Goal: Transaction & Acquisition: Subscribe to service/newsletter

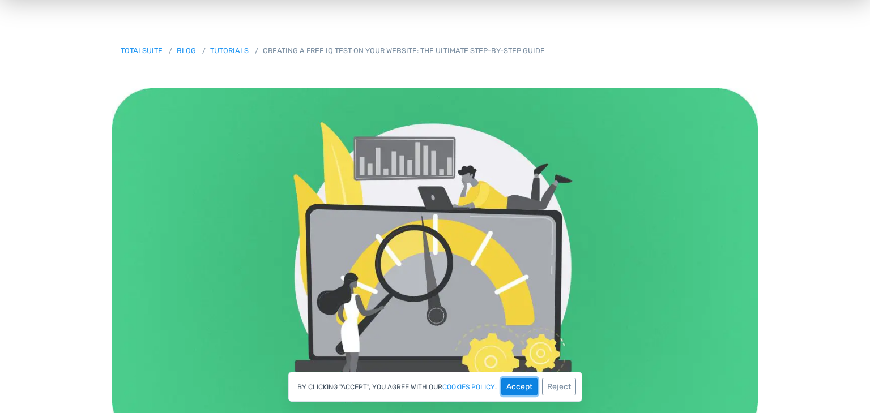
click at [530, 383] on button "Accept" at bounding box center [519, 387] width 36 height 18
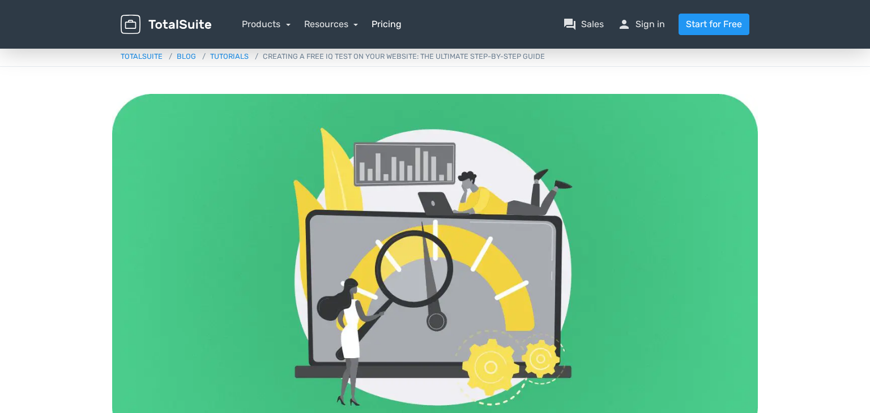
click at [386, 25] on link "Pricing" at bounding box center [386, 25] width 30 height 14
click at [712, 23] on link "Start for Free" at bounding box center [713, 25] width 71 height 22
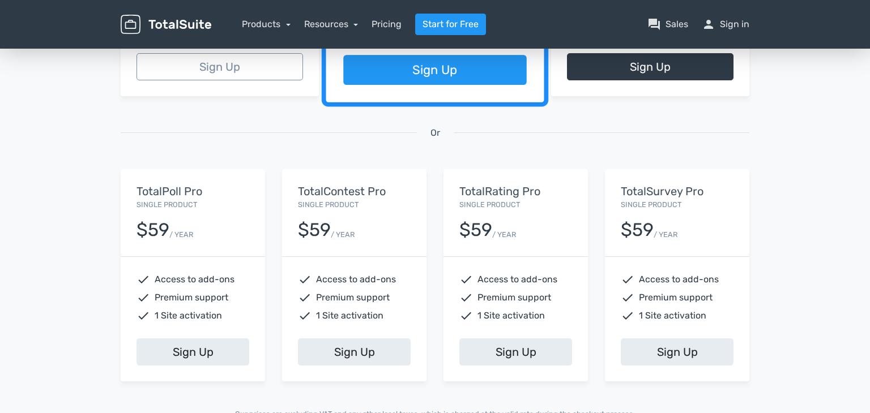
scroll to position [344, 0]
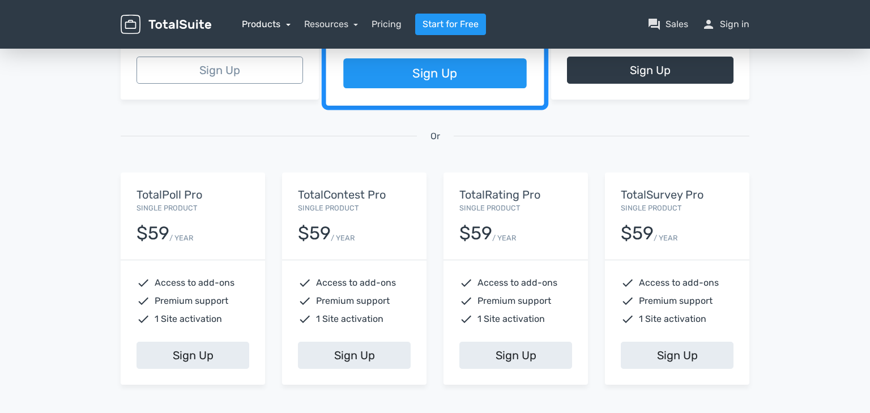
click at [286, 25] on link "Products" at bounding box center [266, 24] width 49 height 11
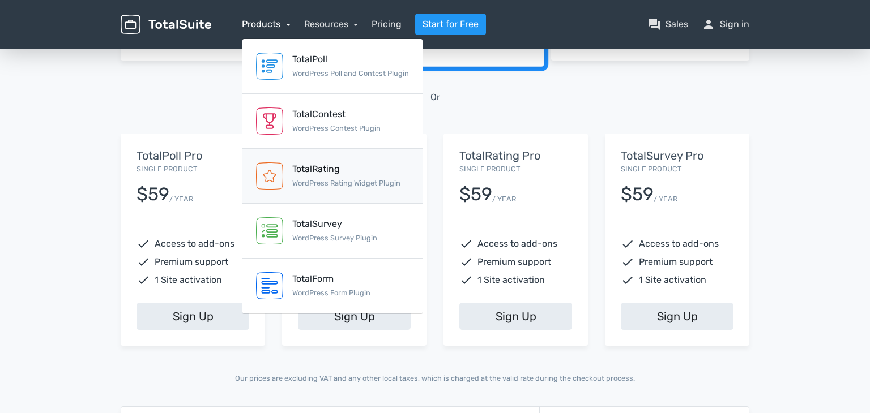
scroll to position [0, 0]
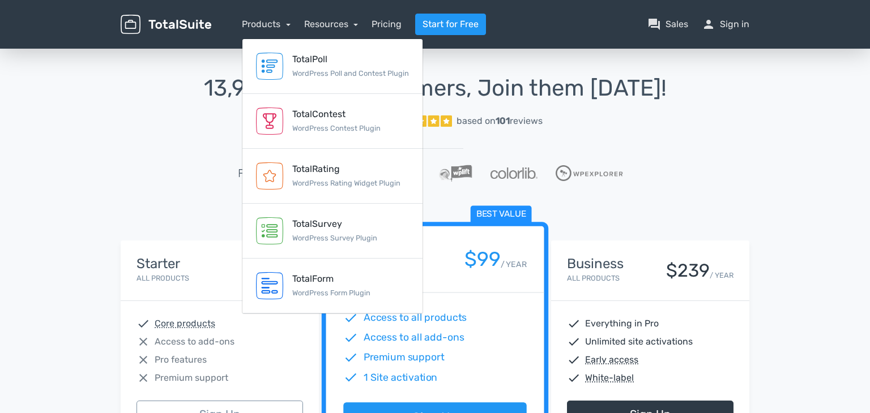
click at [789, 101] on div "13,945 Happy Customers, Join them Today! Excellent 5/5 based on 101 reviews Fea…" at bounding box center [435, 417] width 870 height 743
